Goal: Navigation & Orientation: Find specific page/section

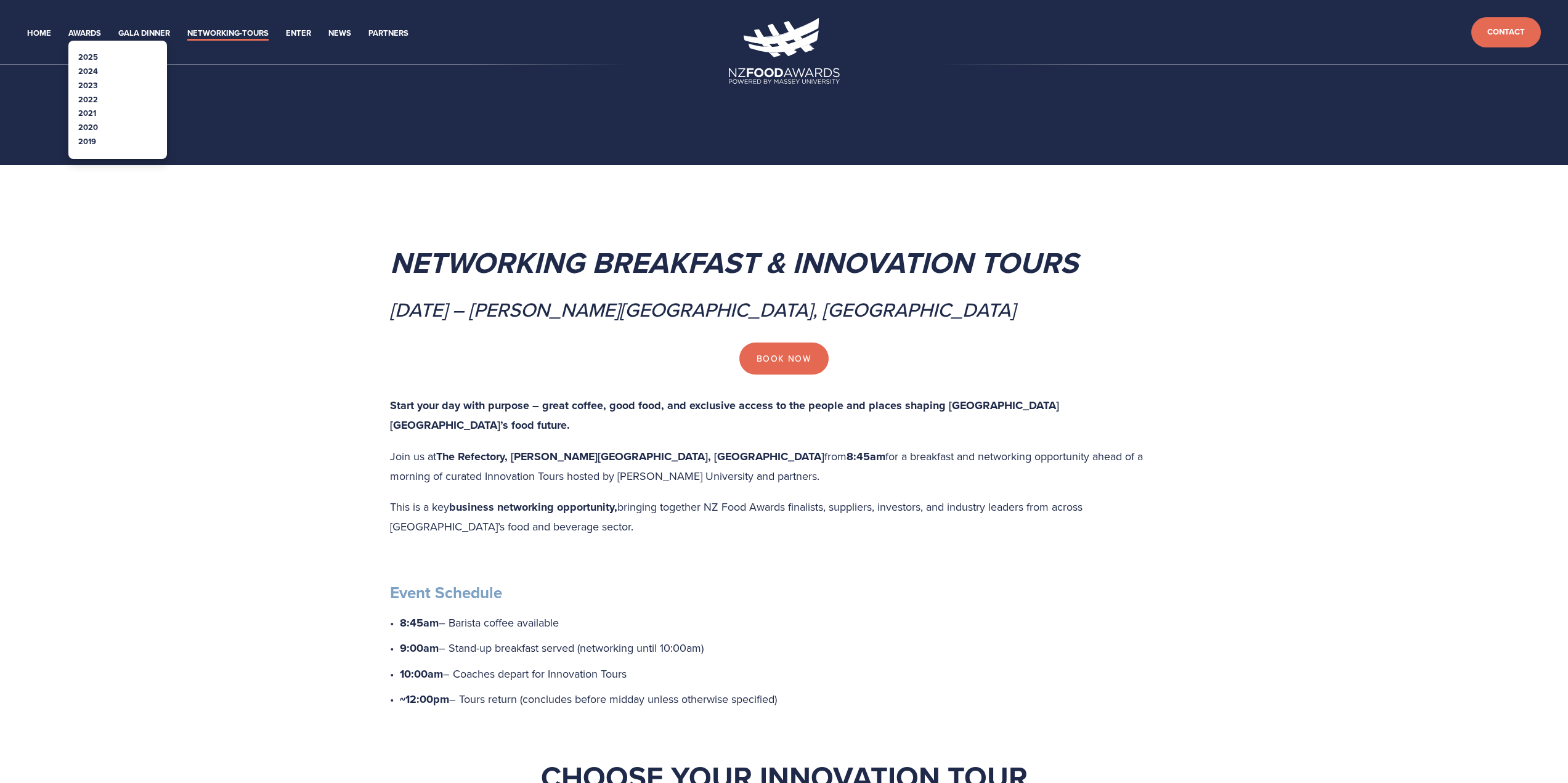
click at [80, 54] on link "2025" at bounding box center [89, 57] width 20 height 12
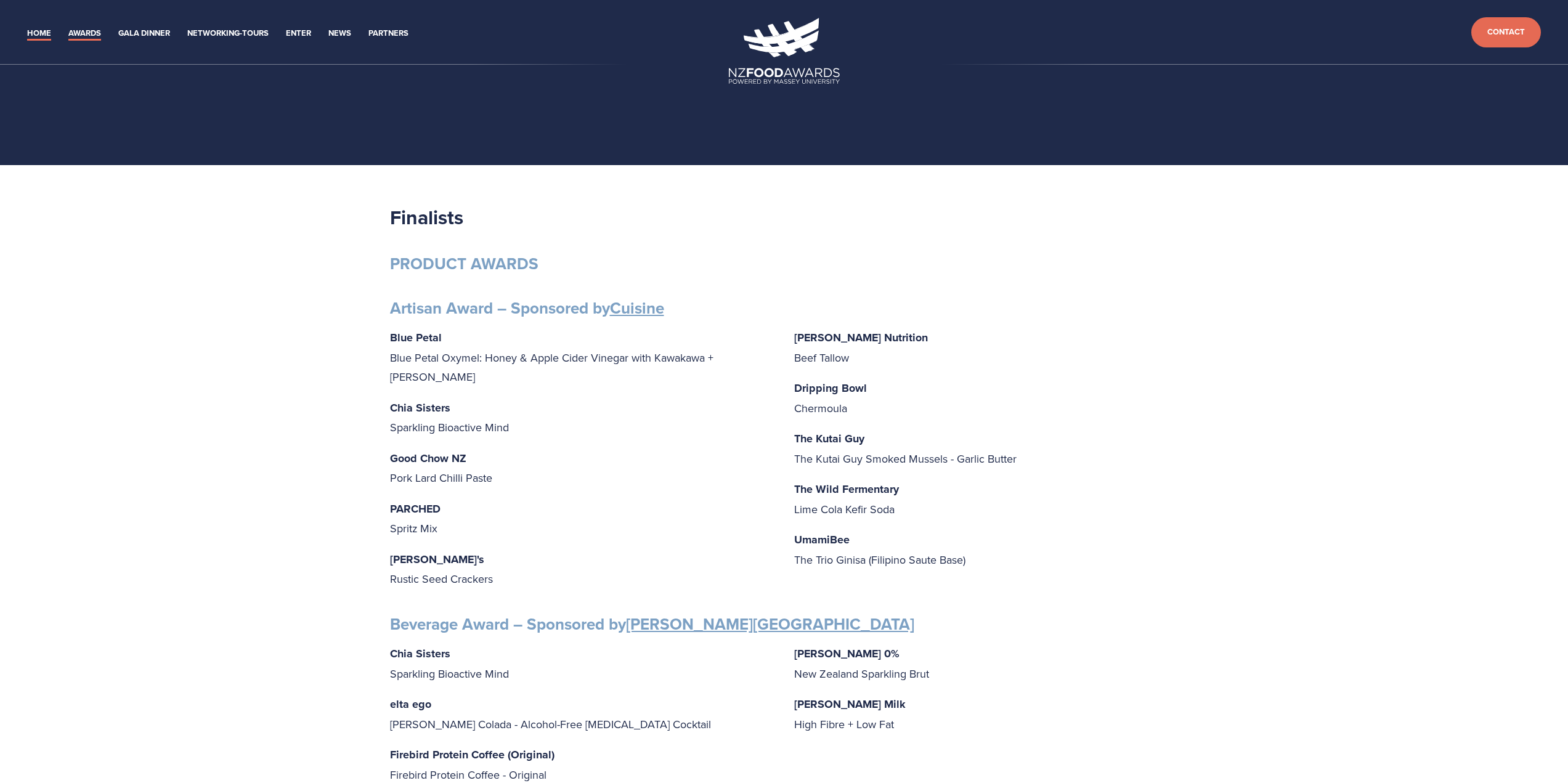
click at [37, 28] on link "Home" at bounding box center [39, 33] width 24 height 14
